Goal: Task Accomplishment & Management: Use online tool/utility

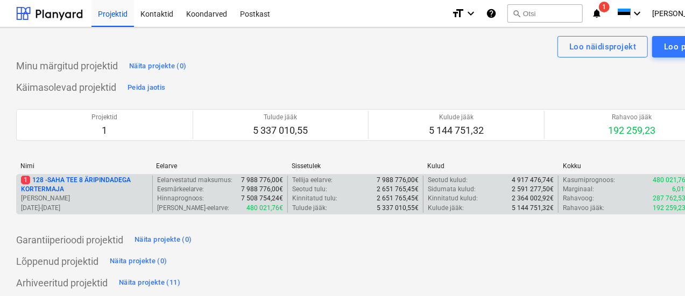
click at [87, 182] on p "1 128 - SAHA TEE 8 ÄRIPINDADEGA KORTERMAJA" at bounding box center [84, 185] width 127 height 18
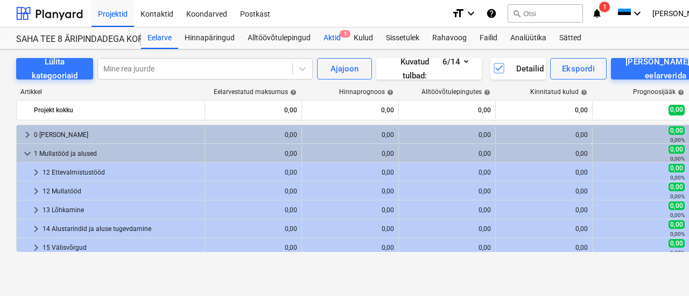
click at [335, 33] on div "Aktid 1" at bounding box center [332, 38] width 30 height 22
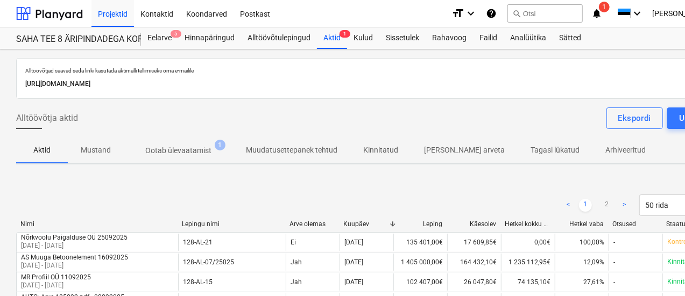
click at [165, 150] on p "Ootab ülevaatamist" at bounding box center [178, 150] width 66 height 11
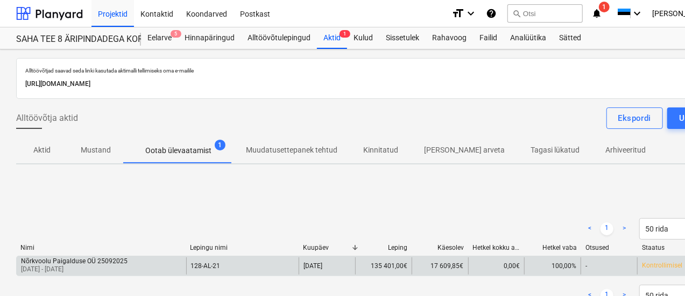
click at [69, 259] on div "Nõrkvoolu Paigalduse OÜ 25092025" at bounding box center [74, 262] width 107 height 8
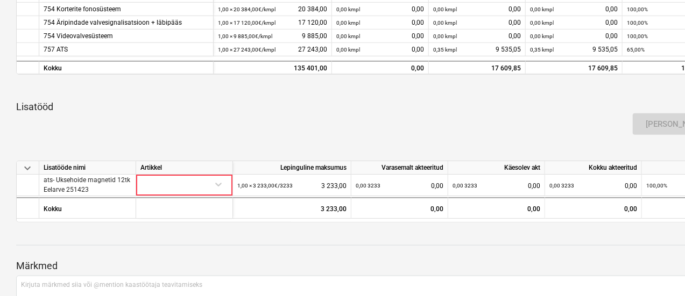
scroll to position [269, 0]
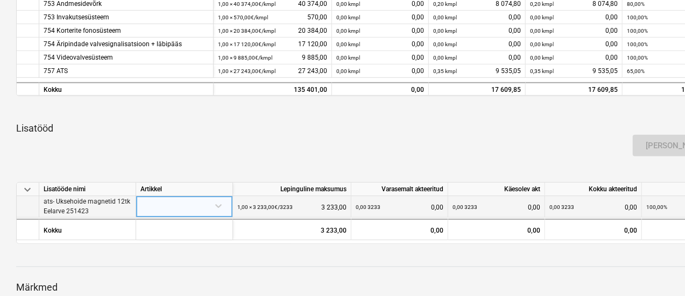
click at [219, 206] on div at bounding box center [184, 205] width 88 height 19
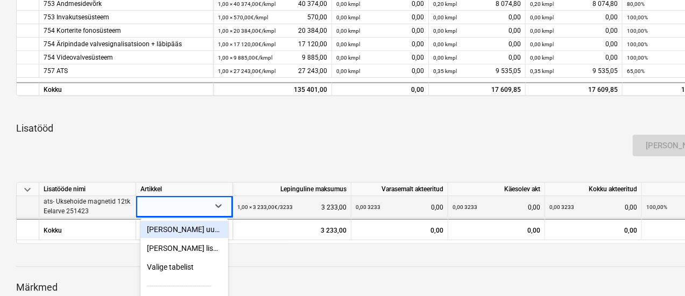
scroll to position [359, 0]
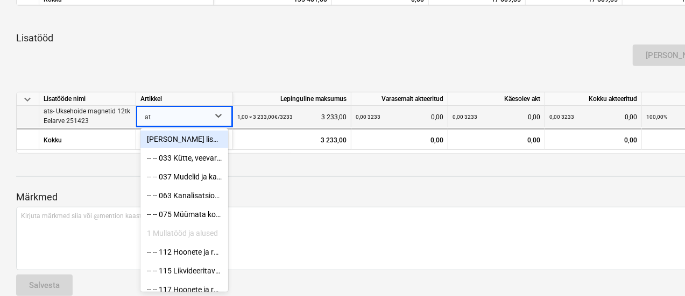
type input "ats"
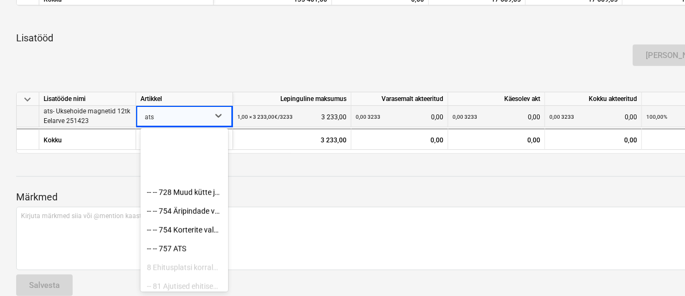
scroll to position [525, 0]
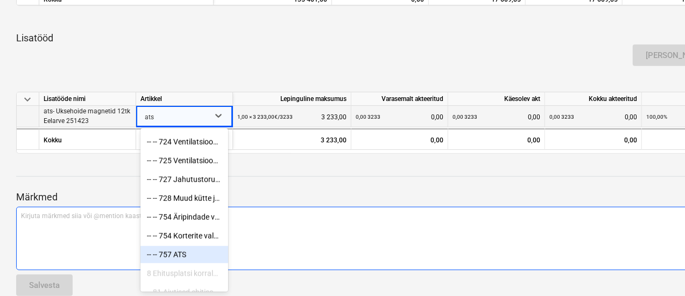
click at [185, 253] on div "-- -- 757 ATS" at bounding box center [184, 254] width 88 height 17
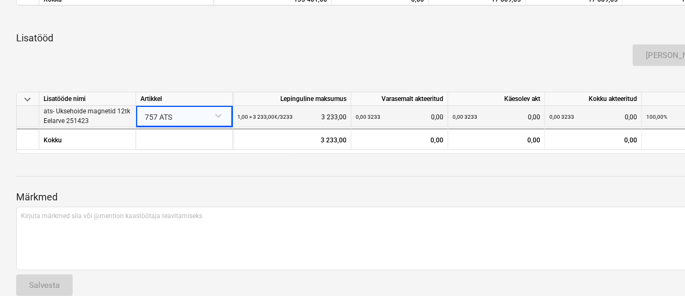
click at [231, 52] on div "[PERSON_NAME]" at bounding box center [368, 55] width 712 height 30
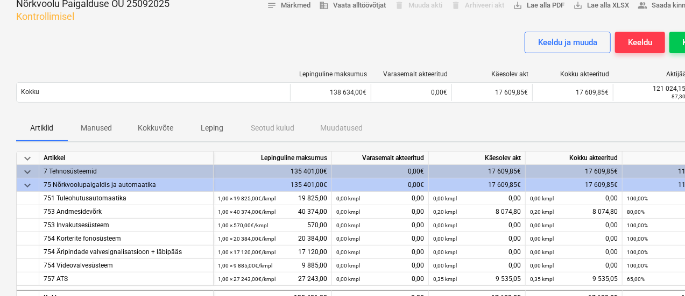
scroll to position [54, 0]
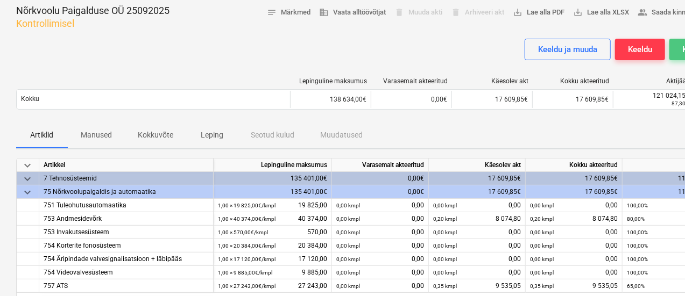
click at [675, 45] on button "Kinnita" at bounding box center [694, 50] width 51 height 22
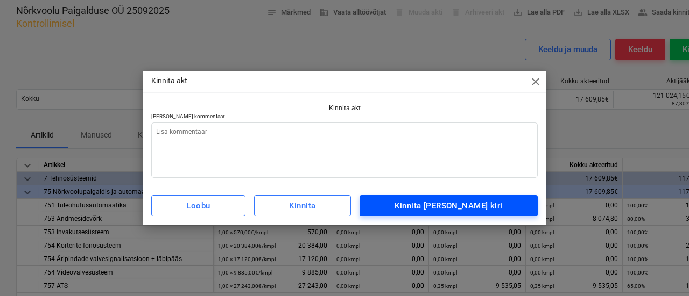
click at [443, 203] on div "Kinnita [PERSON_NAME] kiri" at bounding box center [448, 206] width 108 height 14
type textarea "x"
